Goal: Task Accomplishment & Management: Complete application form

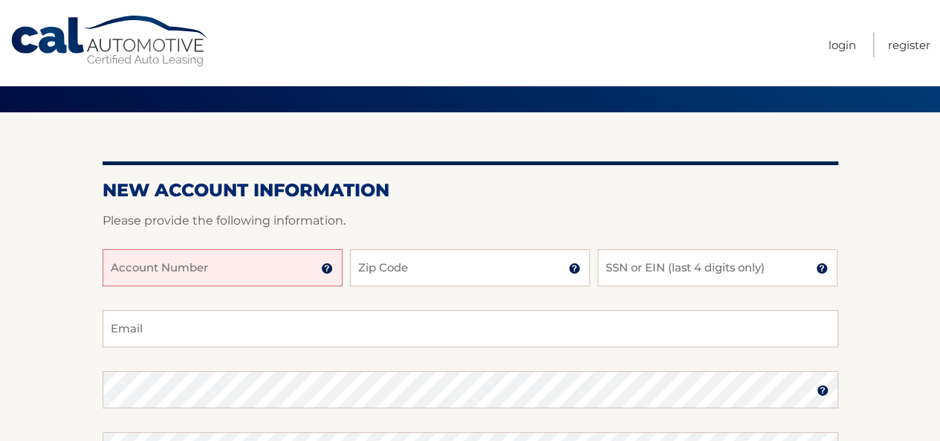
scroll to position [74, 0]
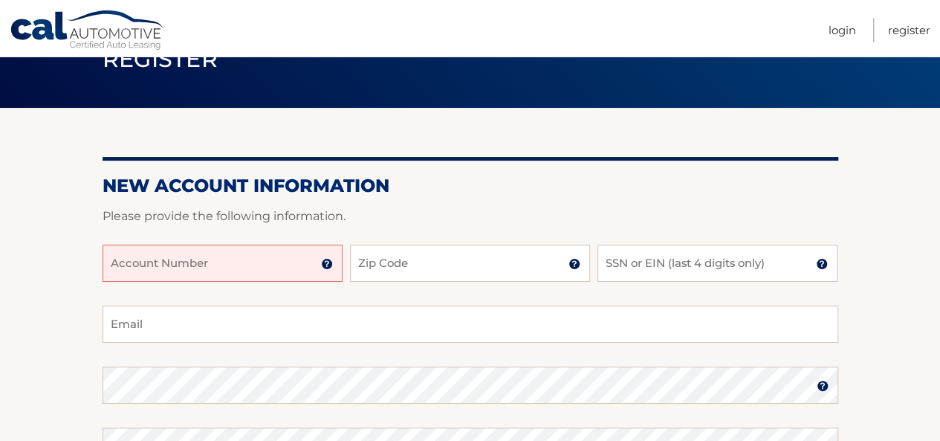
click at [245, 260] on input "Account Number" at bounding box center [223, 262] width 240 height 37
paste input "44455985638"
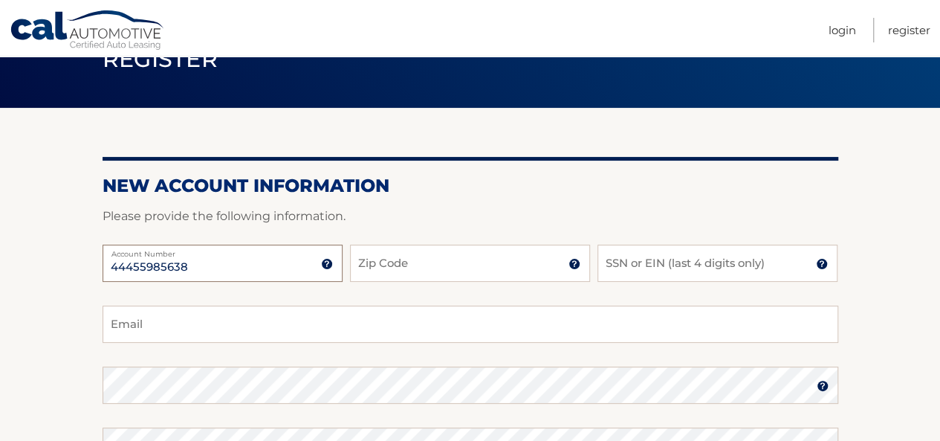
type input "44455985638"
click at [453, 273] on input "Zip Code" at bounding box center [470, 262] width 240 height 37
type input "14217"
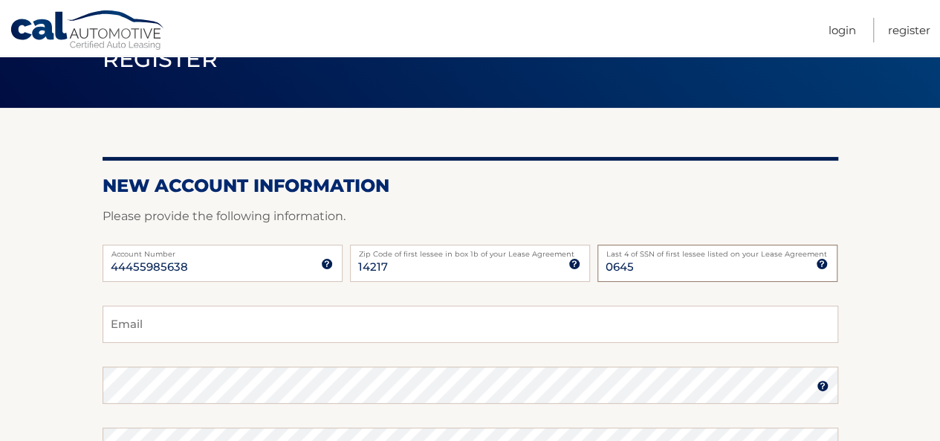
type input "0645"
type input "[EMAIL_ADDRESS][DOMAIN_NAME]"
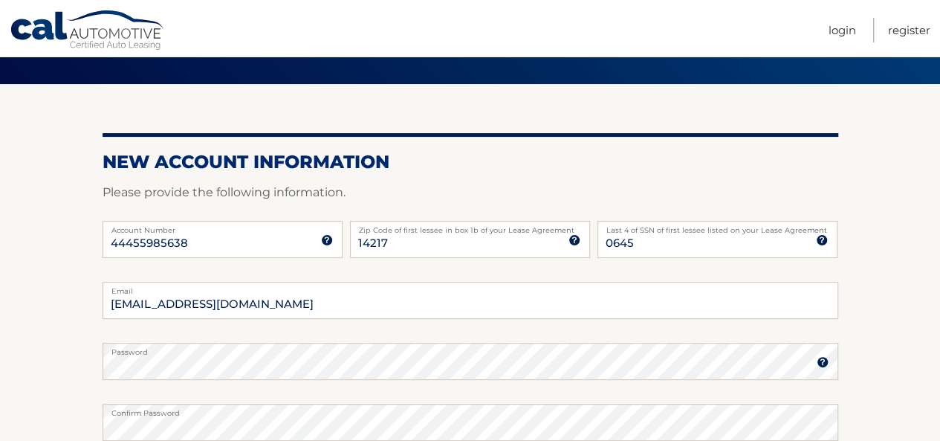
scroll to position [361, 0]
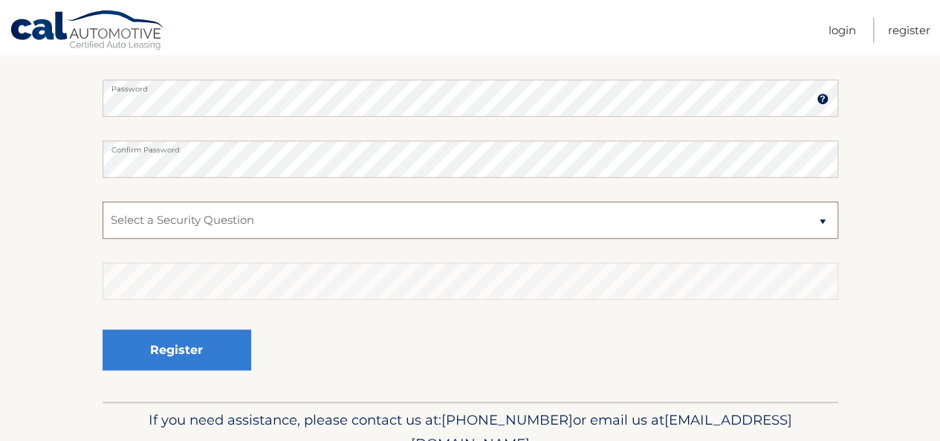
click at [438, 207] on select "Select a Security Question What was the name of your elementary school? What is…" at bounding box center [471, 219] width 736 height 37
select select "1"
click at [103, 201] on select "Select a Security Question What was the name of your elementary school? What is…" at bounding box center [471, 219] width 736 height 37
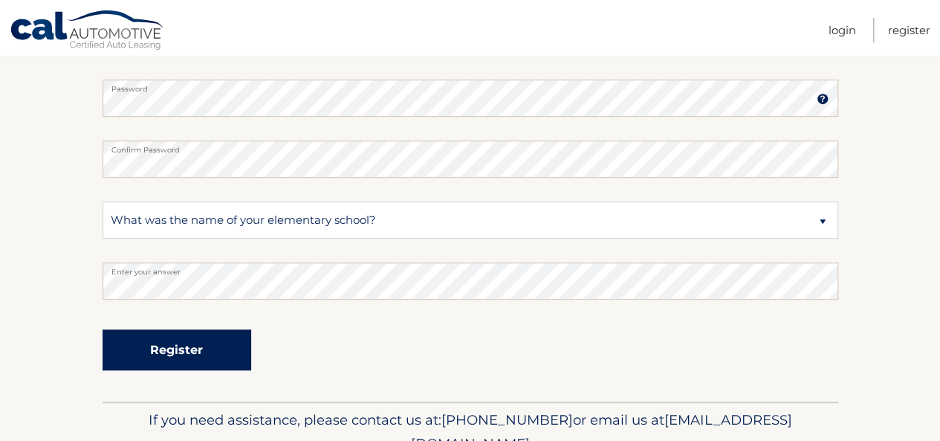
click at [103, 329] on button "Register" at bounding box center [177, 349] width 149 height 41
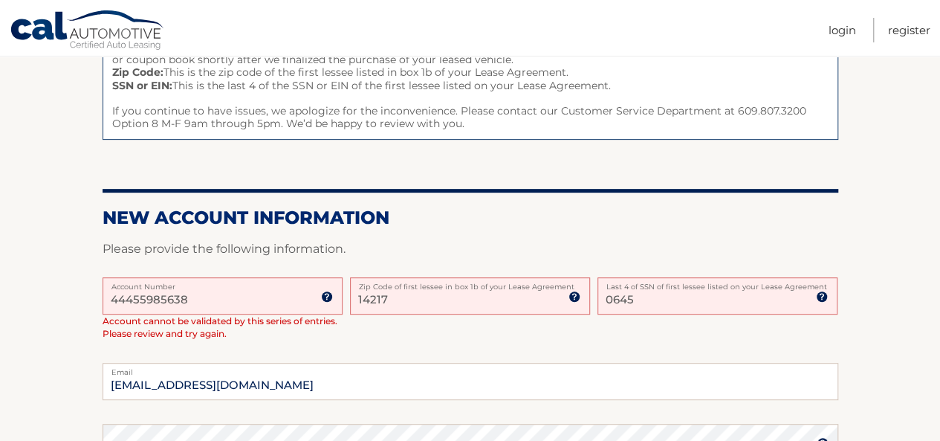
scroll to position [297, 0]
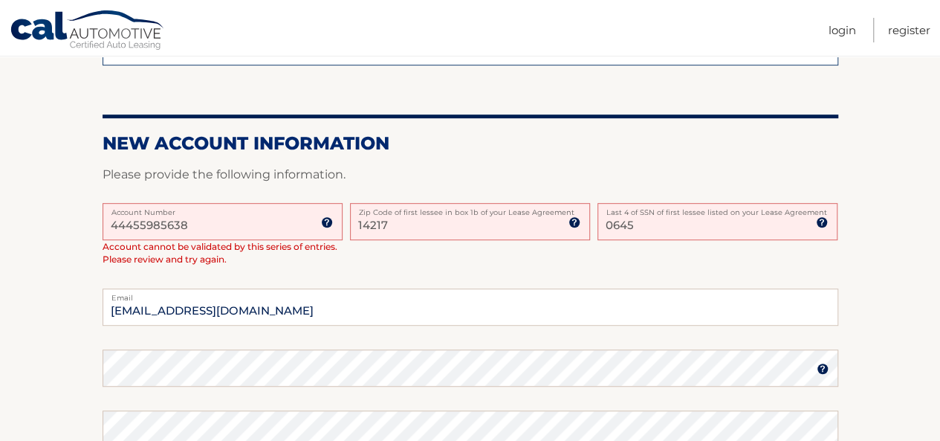
click at [247, 228] on input "44455985638" at bounding box center [223, 221] width 240 height 37
drag, startPoint x: 234, startPoint y: 231, endPoint x: 3, endPoint y: 236, distance: 231.1
click at [3, 236] on section "One or more fields have an error. Some things to keep in mind when creating you…" at bounding box center [470, 278] width 940 height 786
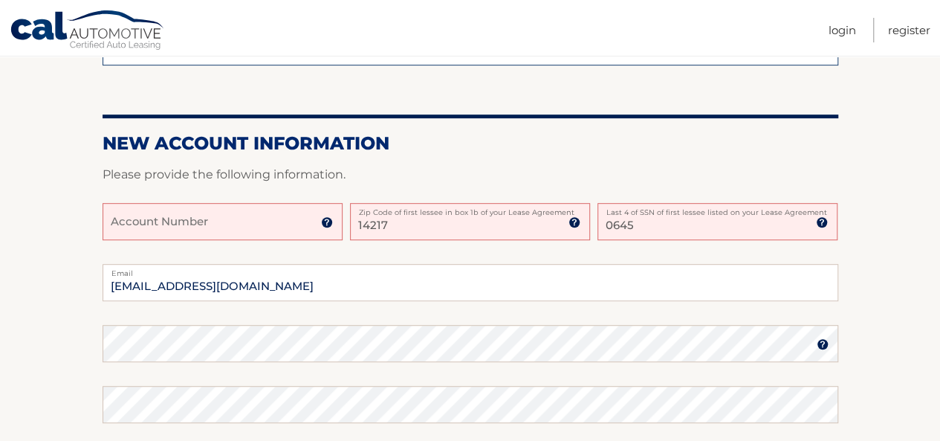
paste input "44455985638"
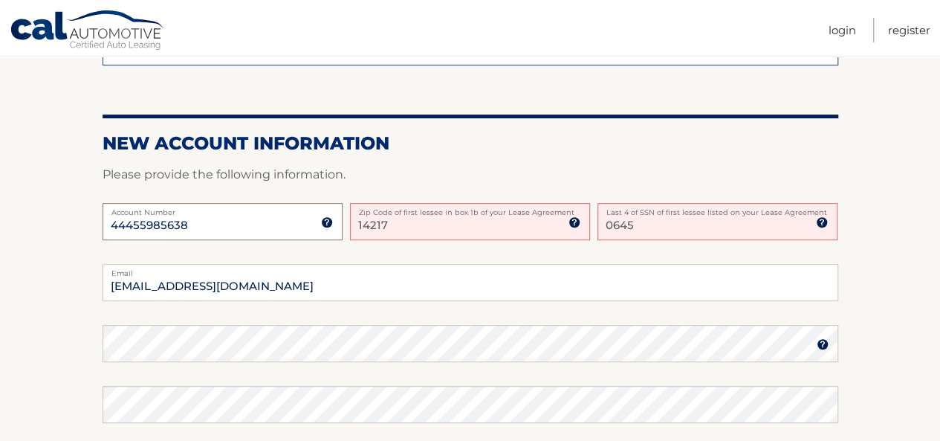
click at [229, 222] on input "44455985638" at bounding box center [223, 221] width 240 height 37
type input "44455985638"
click at [259, 178] on p "Please provide the following information." at bounding box center [471, 174] width 736 height 21
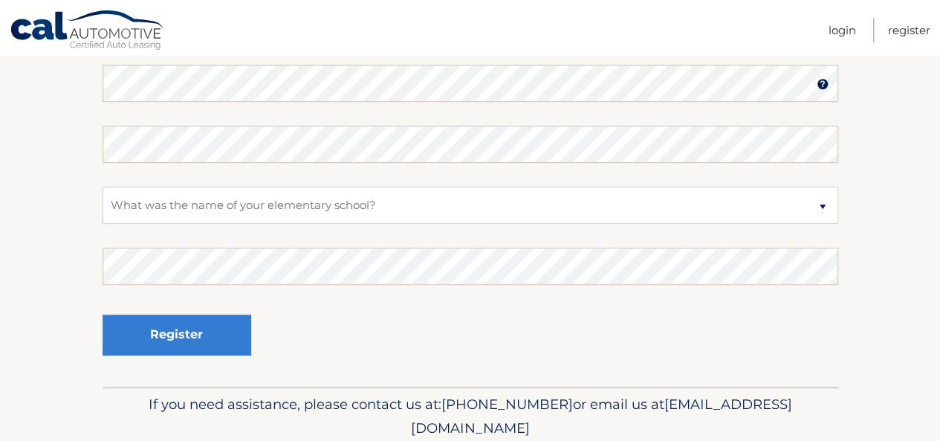
scroll to position [614, 0]
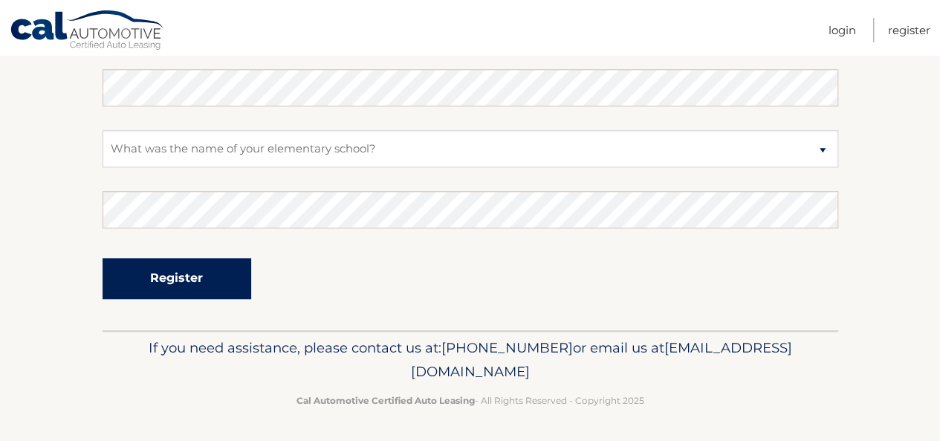
click at [192, 264] on button "Register" at bounding box center [177, 278] width 149 height 41
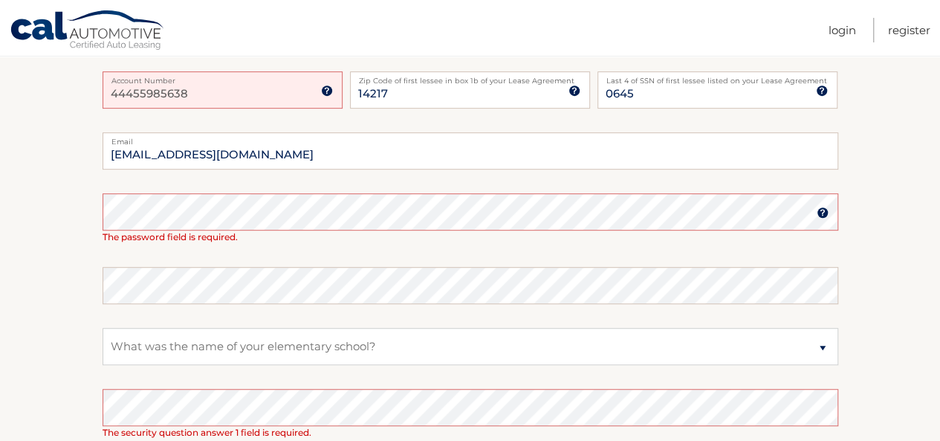
scroll to position [297, 0]
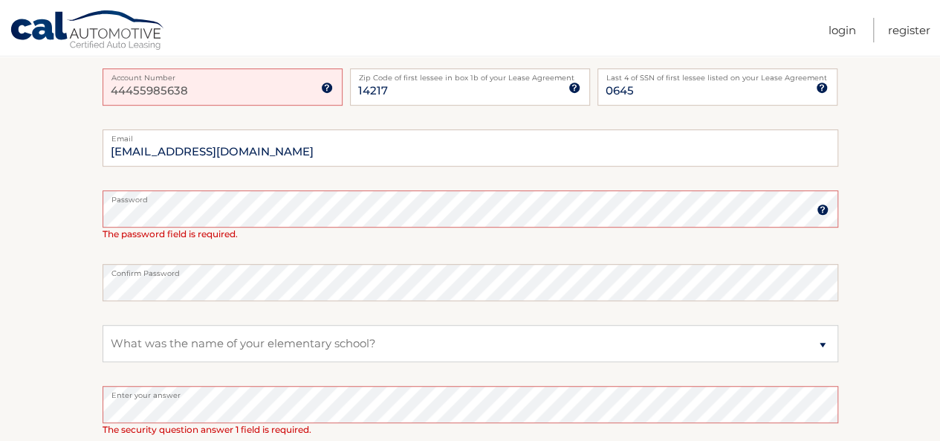
click at [79, 191] on section "One or more fields have an error. New Account Information Please provide the fo…" at bounding box center [470, 211] width 940 height 652
click at [327, 87] on img at bounding box center [327, 88] width 12 height 12
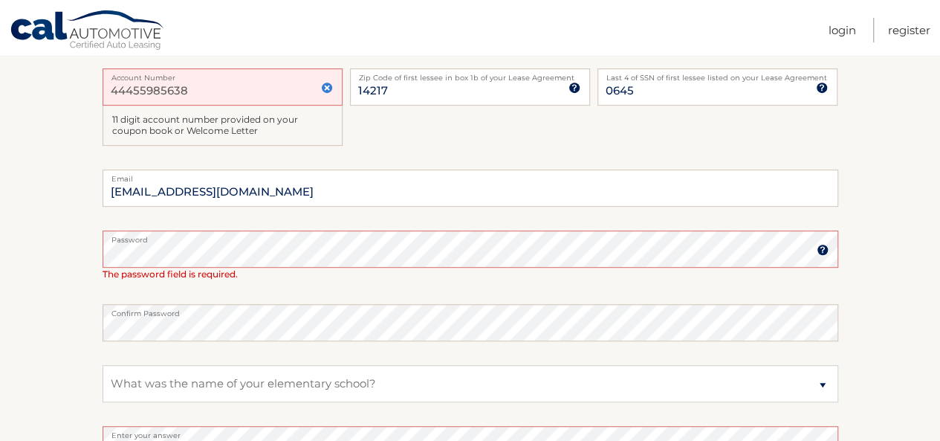
click at [327, 87] on img at bounding box center [327, 88] width 12 height 12
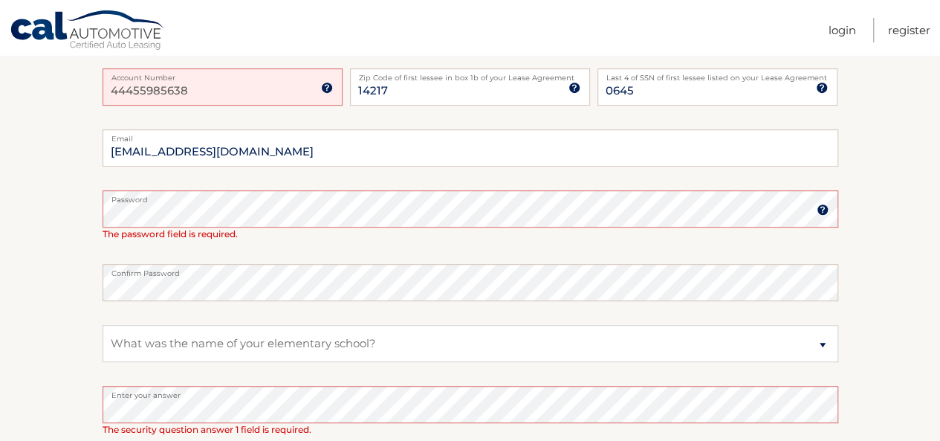
click at [327, 87] on img at bounding box center [327, 88] width 12 height 12
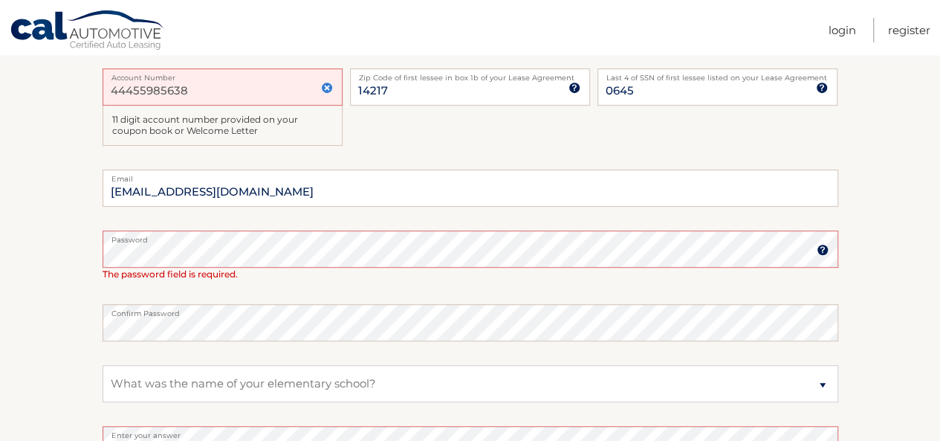
click at [327, 87] on img at bounding box center [327, 88] width 12 height 12
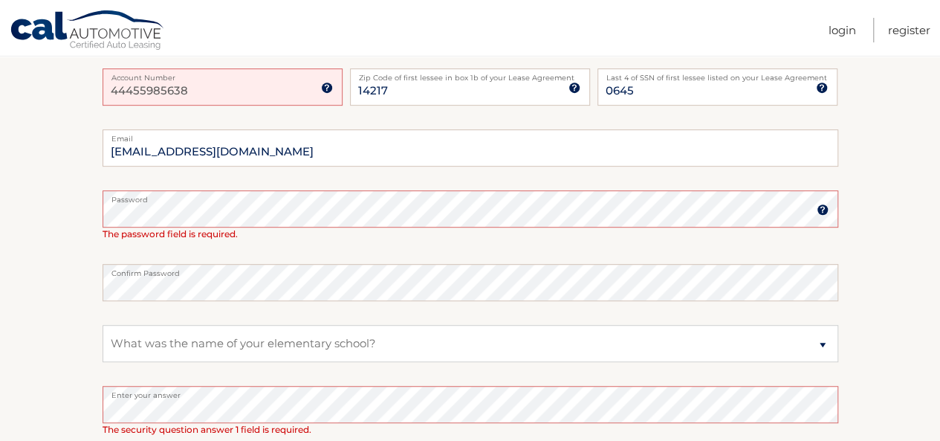
scroll to position [504, 0]
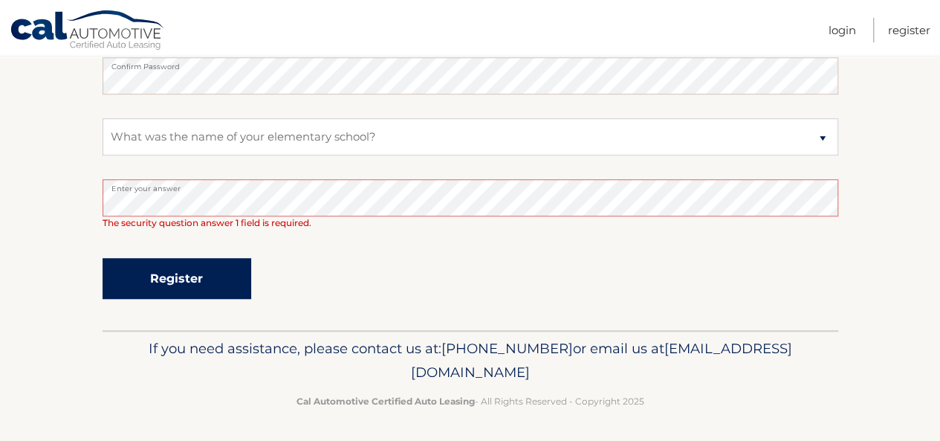
click at [167, 296] on button "Register" at bounding box center [177, 278] width 149 height 41
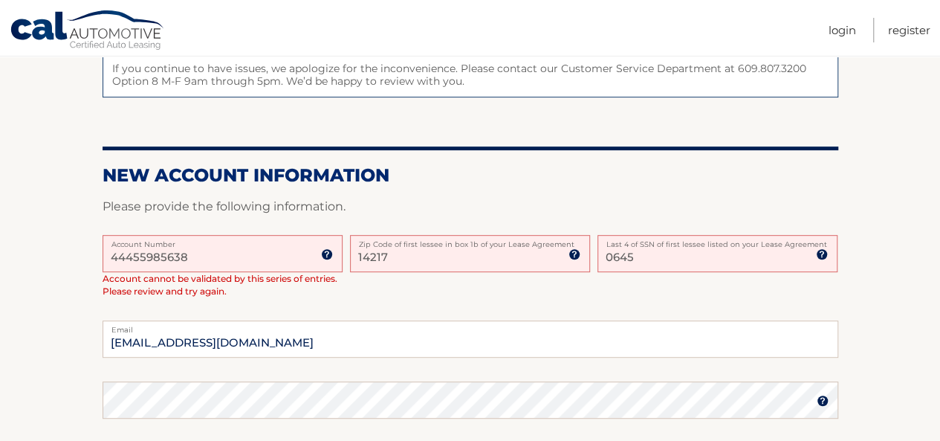
scroll to position [297, 0]
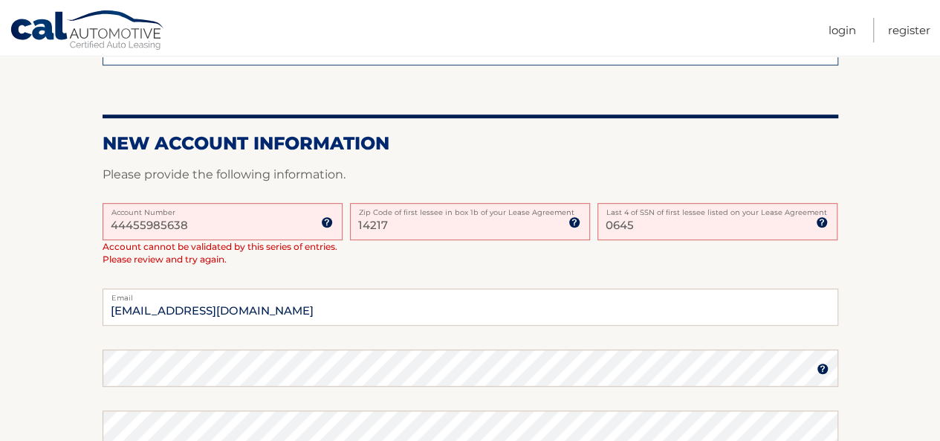
click at [444, 218] on input "14217" at bounding box center [470, 221] width 240 height 37
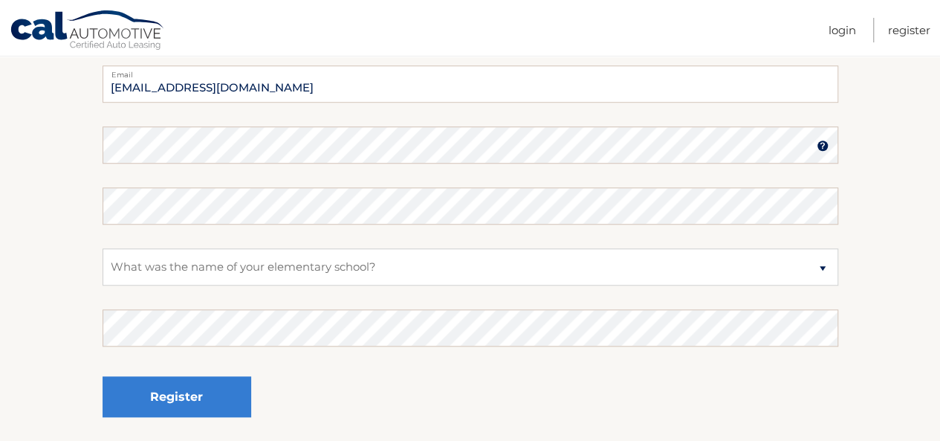
type input "14222"
click at [265, 155] on fieldset "maddiefolley@gmail.com Email Password Password should be a minimum of 6 charact…" at bounding box center [471, 256] width 736 height 383
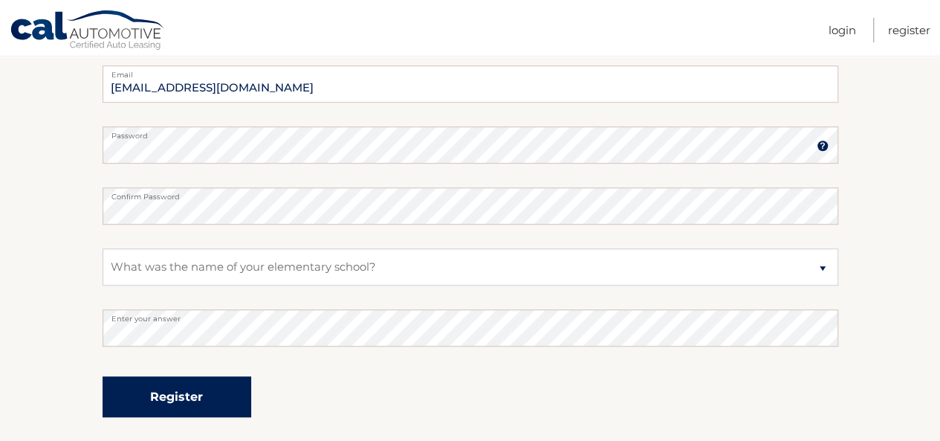
click at [103, 376] on button "Register" at bounding box center [177, 396] width 149 height 41
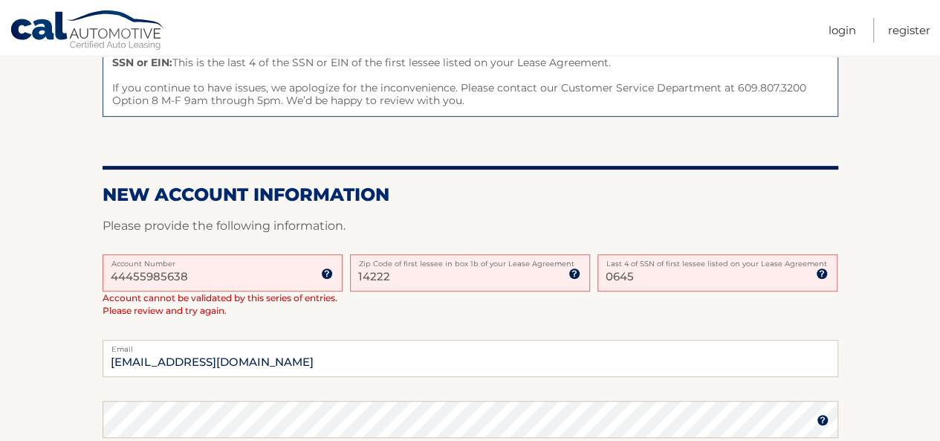
scroll to position [297, 0]
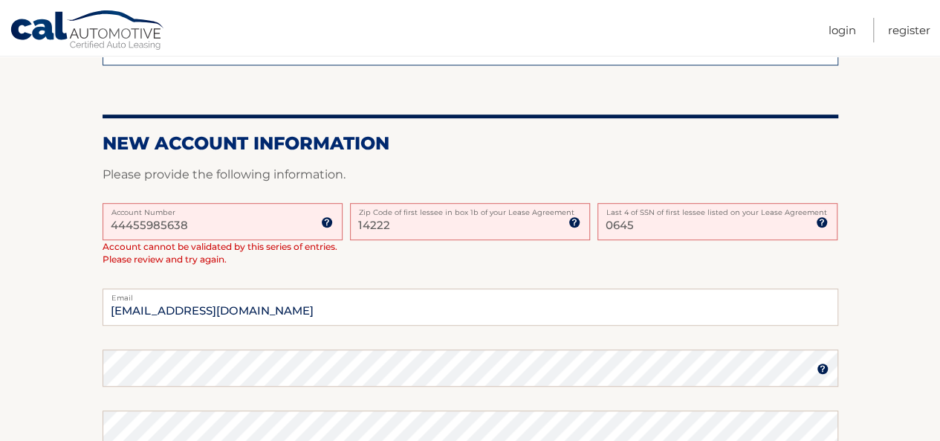
click at [639, 228] on input "0645" at bounding box center [717, 221] width 240 height 37
click at [636, 263] on div "44455985638 Account Number 11 digit account number provided on your coupon book…" at bounding box center [471, 246] width 736 height 86
drag, startPoint x: 257, startPoint y: 222, endPoint x: 0, endPoint y: 230, distance: 257.2
click at [0, 230] on section "One or more fields have an error. Some things to keep in mind when creating you…" at bounding box center [470, 278] width 940 height 786
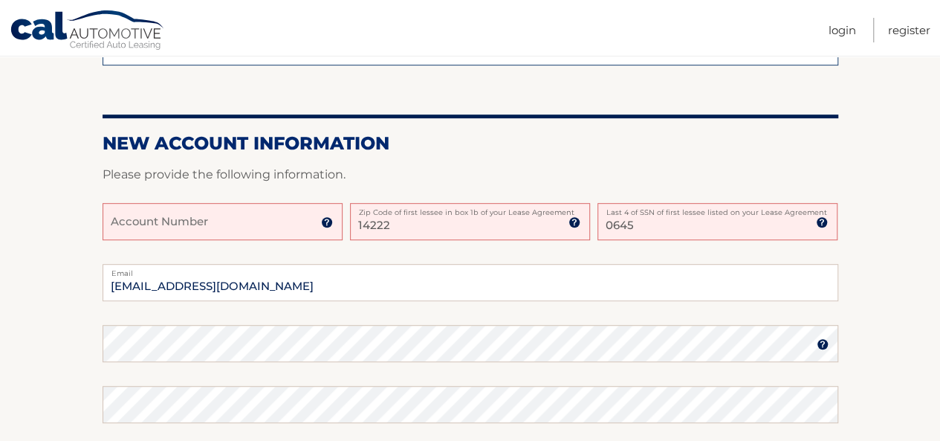
paste input "44455985638"
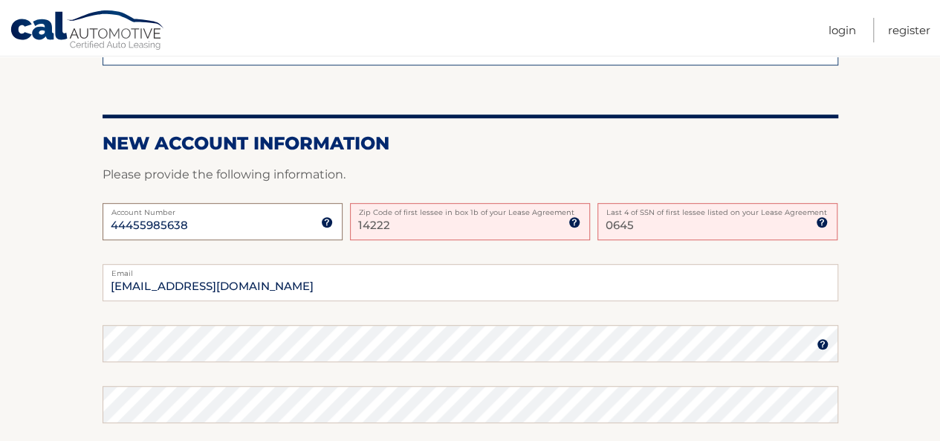
type input "44455985638"
click at [341, 169] on p "Please provide the following information." at bounding box center [471, 174] width 736 height 21
drag, startPoint x: 656, startPoint y: 226, endPoint x: 553, endPoint y: 231, distance: 103.4
click at [553, 231] on div "44455985638 Account Number 11 digit account number provided on your coupon book…" at bounding box center [471, 233] width 736 height 61
type input "0645"
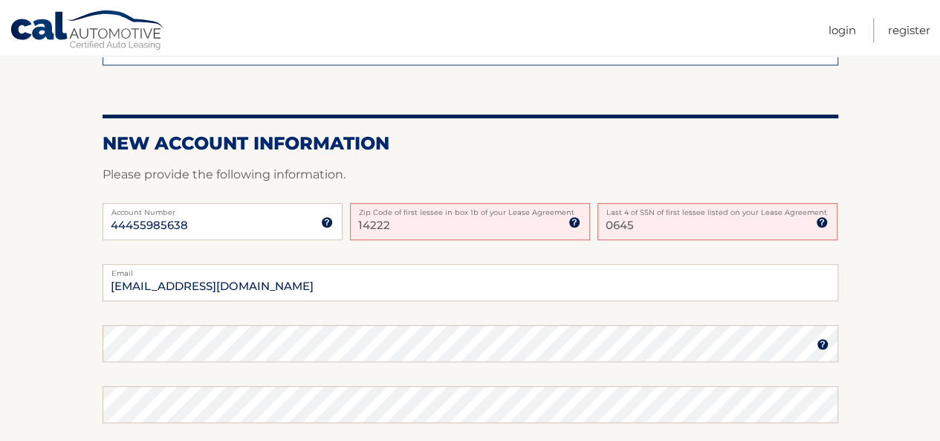
drag, startPoint x: 548, startPoint y: 224, endPoint x: 317, endPoint y: 226, distance: 231.1
click at [317, 226] on div "44455985638 Account Number 11 digit account number provided on your coupon book…" at bounding box center [471, 233] width 736 height 61
type input "14217"
click at [504, 133] on h2 "New Account Information" at bounding box center [471, 143] width 736 height 22
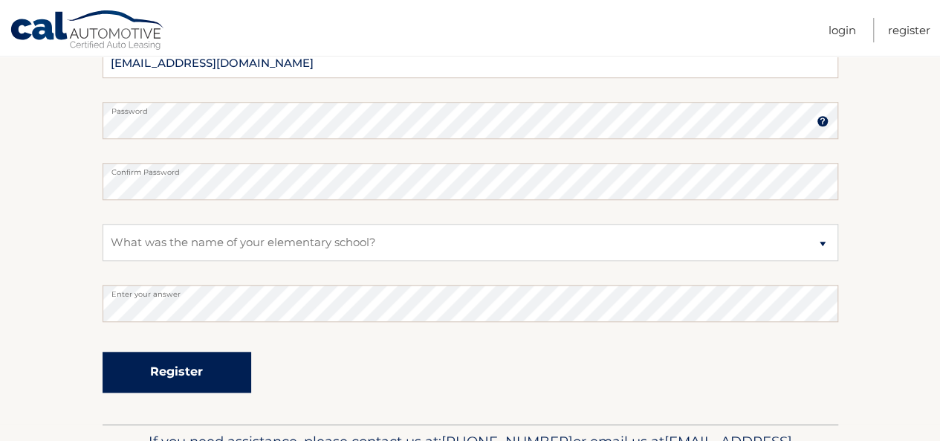
click at [103, 351] on button "Register" at bounding box center [177, 371] width 149 height 41
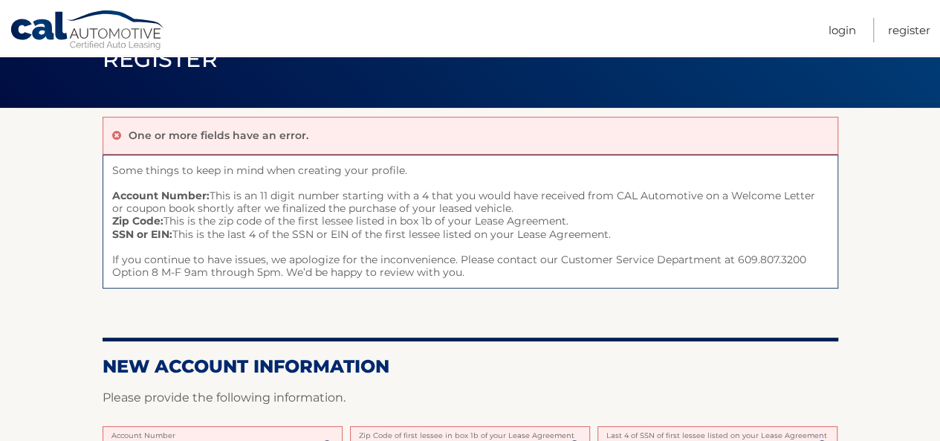
scroll to position [149, 0]
